Goal: Navigation & Orientation: Find specific page/section

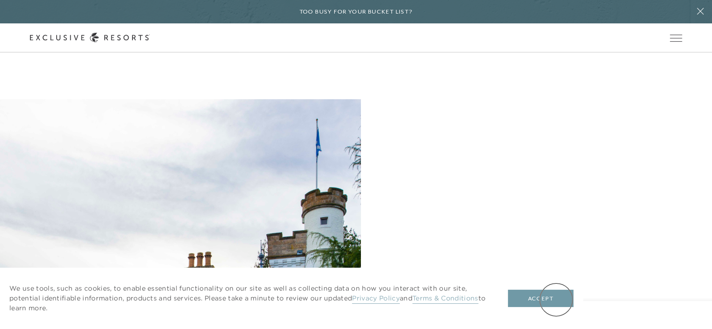
click at [556, 300] on button "Accept" at bounding box center [541, 299] width 66 height 18
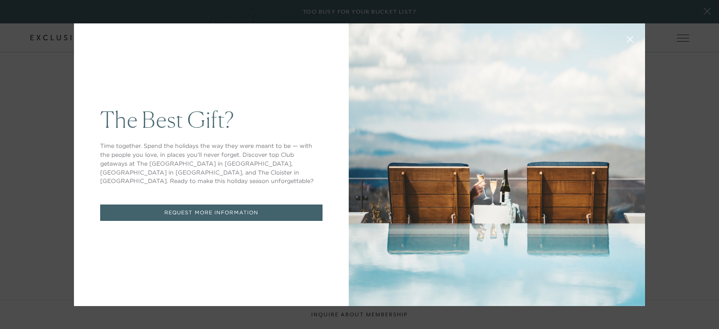
click at [627, 39] on icon at bounding box center [630, 39] width 7 height 7
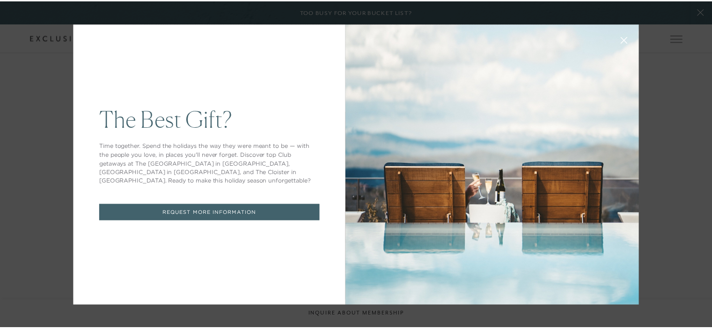
scroll to position [1803, 0]
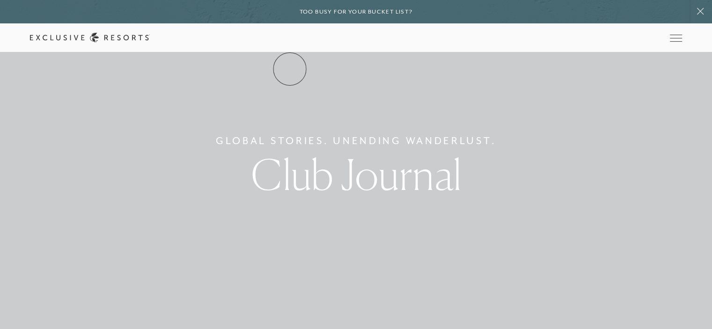
click at [0, 0] on link "The Collection" at bounding box center [0, 0] width 0 height 0
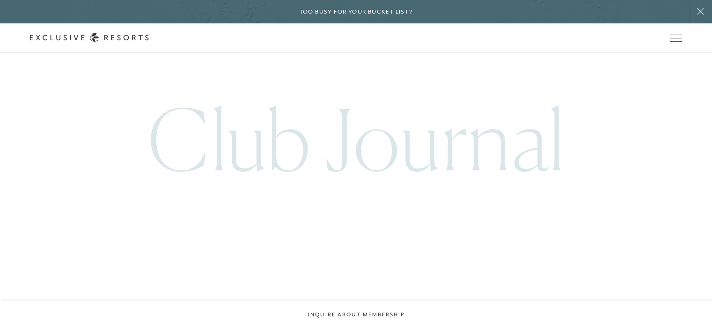
scroll to position [6268, 0]
